Goal: Task Accomplishment & Management: Manage account settings

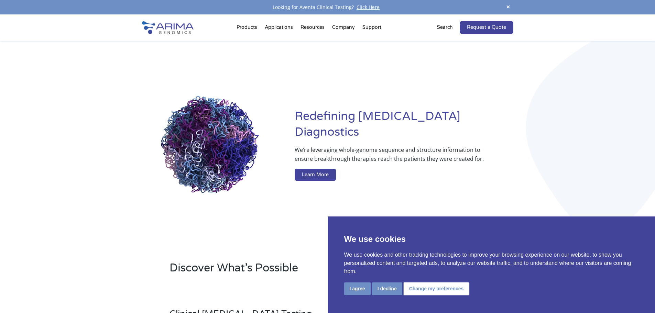
click at [436, 289] on button "Change my preferences" at bounding box center [436, 288] width 66 height 13
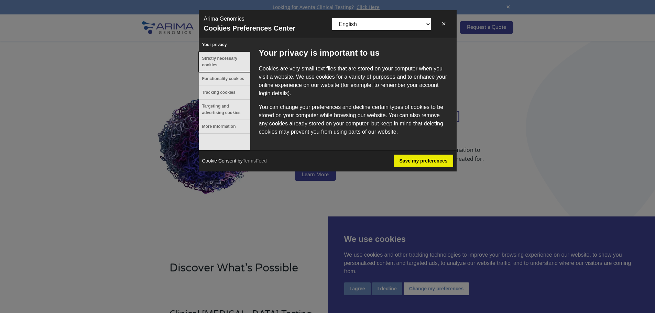
click at [208, 62] on button "Strictly necessary cookies" at bounding box center [225, 62] width 52 height 20
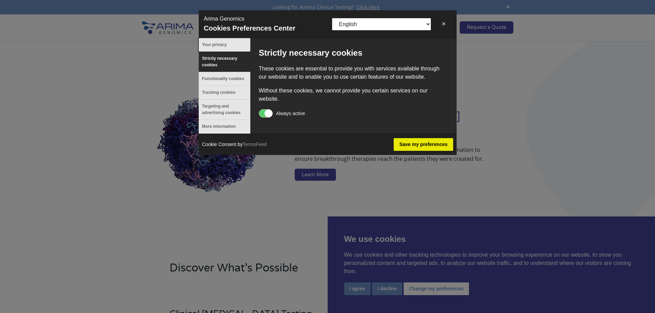
click at [213, 43] on button "Your privacy" at bounding box center [225, 44] width 52 height 13
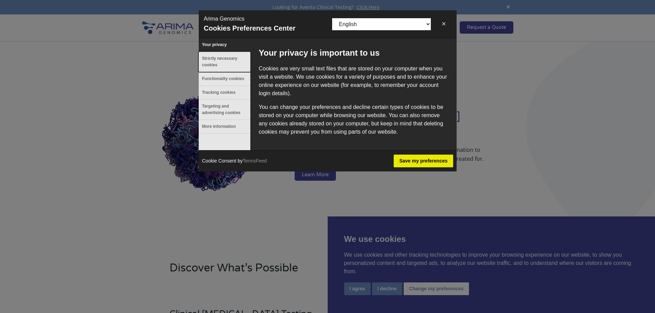
click at [209, 58] on button "Strictly necessary cookies" at bounding box center [225, 62] width 52 height 20
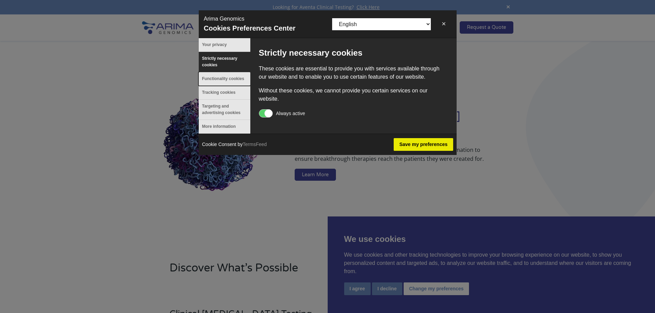
click at [207, 75] on button "Functionality cookies" at bounding box center [225, 78] width 52 height 13
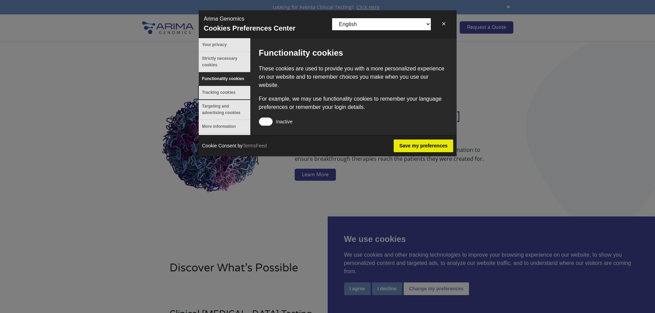
click at [207, 92] on button "Tracking cookies" at bounding box center [225, 92] width 52 height 13
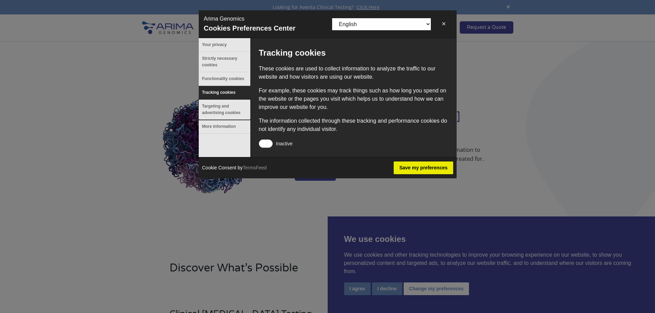
click at [207, 112] on button "Targeting and advertising cookies" at bounding box center [225, 110] width 52 height 20
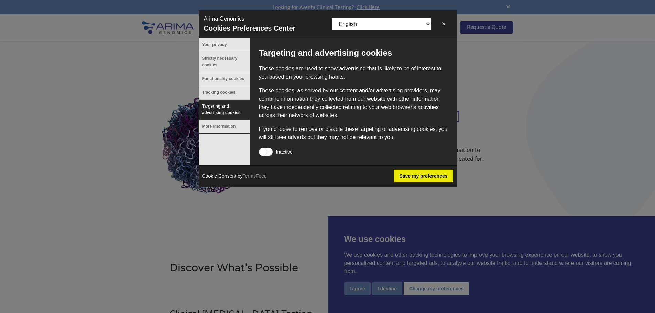
click at [209, 128] on button "More information" at bounding box center [225, 126] width 52 height 13
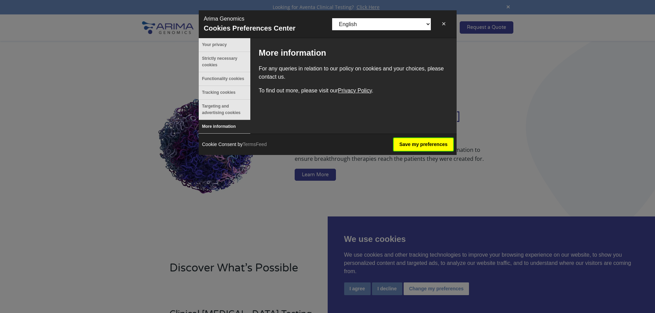
click at [424, 147] on button "Save my preferences" at bounding box center [422, 144] width 59 height 13
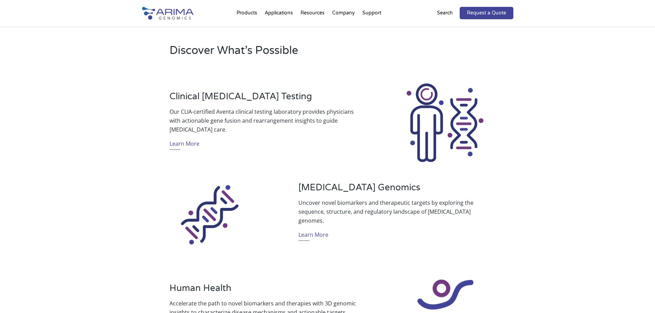
scroll to position [220, 0]
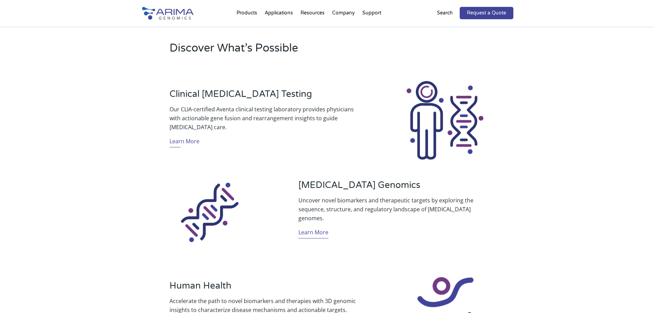
click at [321, 229] on link "Learn More" at bounding box center [313, 233] width 30 height 11
